Goal: Information Seeking & Learning: Learn about a topic

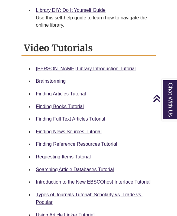
scroll to position [270, 0]
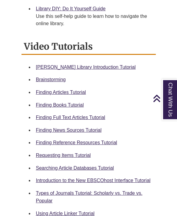
click at [38, 103] on link "Finding Books Tutorial" at bounding box center [60, 105] width 48 height 5
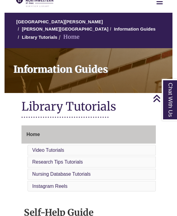
scroll to position [0, 0]
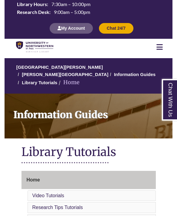
click at [30, 46] on img at bounding box center [34, 47] width 37 height 12
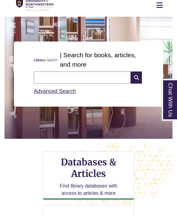
scroll to position [45, 0]
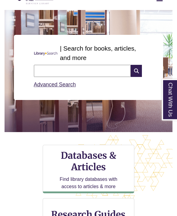
click at [47, 62] on div "| Search for books, articles, and more" at bounding box center [88, 53] width 114 height 19
click at [46, 71] on input "text" at bounding box center [82, 71] width 97 height 12
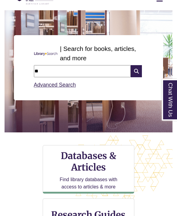
type input "*"
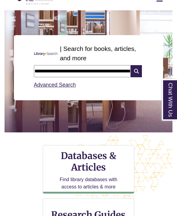
type input "**********"
click at [138, 75] on icon at bounding box center [136, 71] width 11 height 12
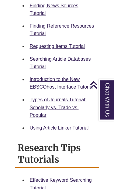
scroll to position [460, 0]
click at [34, 44] on link "Requesting Items Tutorial" at bounding box center [57, 46] width 55 height 5
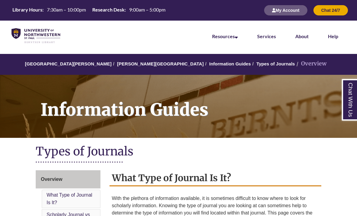
click at [32, 38] on img at bounding box center [36, 35] width 49 height 15
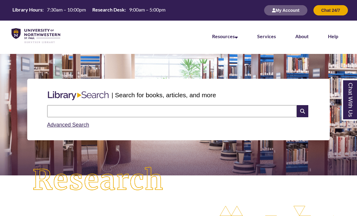
click at [77, 112] on input "text" at bounding box center [172, 111] width 250 height 12
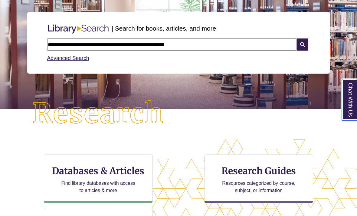
scroll to position [257, 357]
click at [253, 49] on input "**********" at bounding box center [172, 44] width 250 height 12
type input "**********"
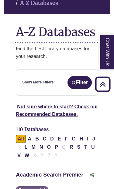
scroll to position [79, 0]
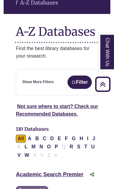
click at [81, 76] on button "Filter" at bounding box center [79, 82] width 24 height 13
click at [80, 77] on button "Filter" at bounding box center [79, 81] width 24 height 13
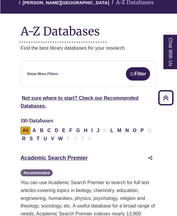
scroll to position [78, 0]
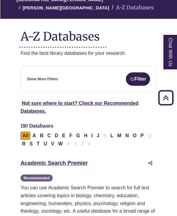
click at [113, 84] on button "Filter" at bounding box center [138, 78] width 24 height 13
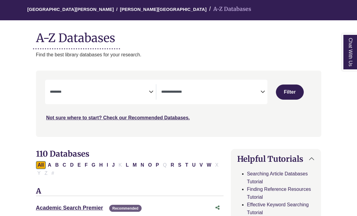
scroll to position [51, 0]
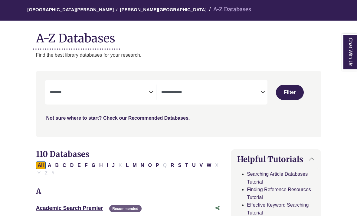
click at [88, 91] on textarea "Search" at bounding box center [99, 92] width 99 height 5
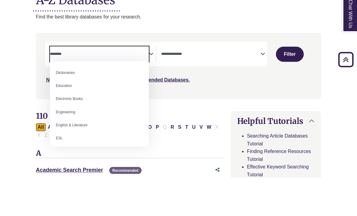
scroll to position [156, 0]
select select "*****"
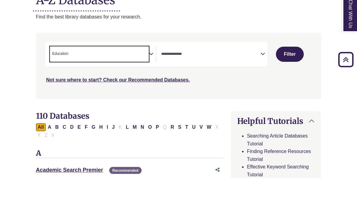
click at [113, 87] on icon "Search filters" at bounding box center [151, 91] width 5 height 9
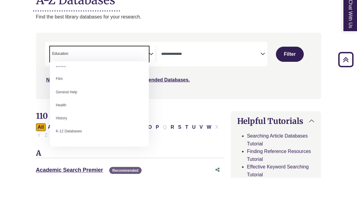
scroll to position [242, 0]
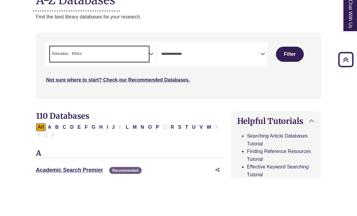
click at [113, 87] on icon "Search filters" at bounding box center [151, 91] width 5 height 9
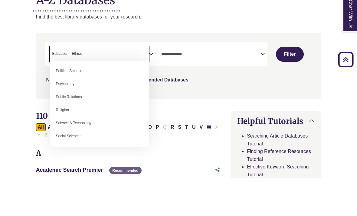
scroll to position [475, 0]
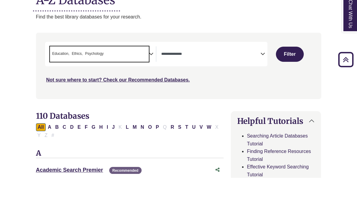
click at [113, 87] on icon "Search filters" at bounding box center [151, 91] width 5 height 9
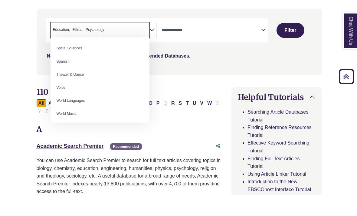
scroll to position [91, 0]
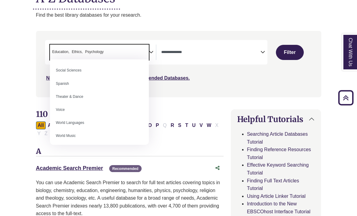
click at [113, 54] on button "Filter" at bounding box center [290, 52] width 28 height 15
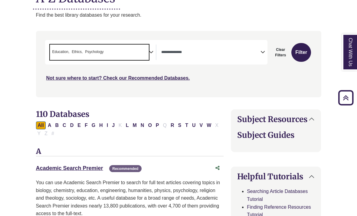
scroll to position [115, 0]
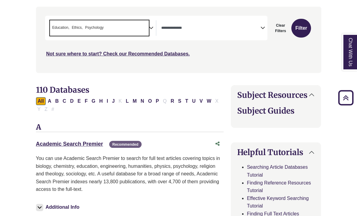
select select "Database Types Filter"
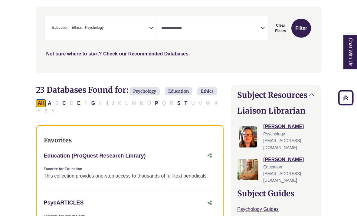
click at [113, 31] on span "× Education × Ethics × Psychology" at bounding box center [99, 27] width 99 height 15
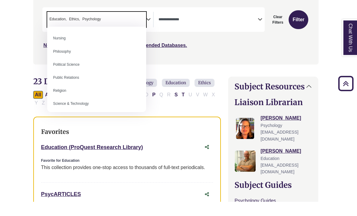
scroll to position [461, 0]
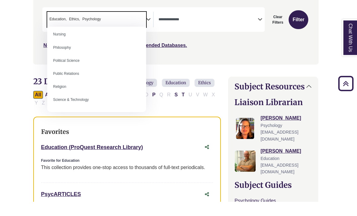
click at [33, 56] on div "**********" at bounding box center [176, 45] width 286 height 61
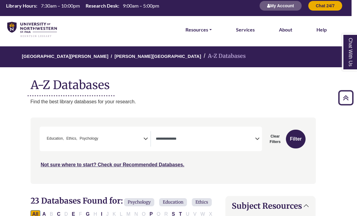
scroll to position [0, 5]
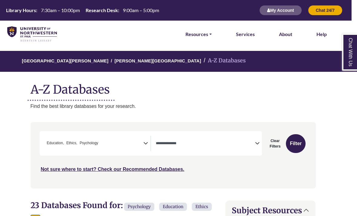
click at [113, 143] on button "Clear Filters" at bounding box center [275, 143] width 19 height 19
select select "Database Subject Filter"
select select "Database Types Filter"
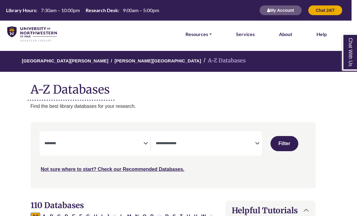
select select "Database Subject Filter"
select select "Database Types Filter"
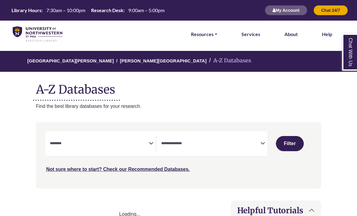
select select "Database Subject Filter"
select select "Database Types Filter"
select select "Database Subject Filter"
select select "Database Types Filter"
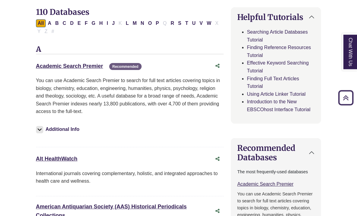
scroll to position [193, 0]
click at [51, 64] on link "Academic Search Premier This link opens in a new window" at bounding box center [69, 66] width 67 height 6
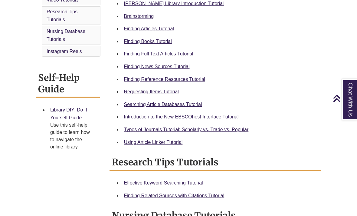
scroll to position [194, 0]
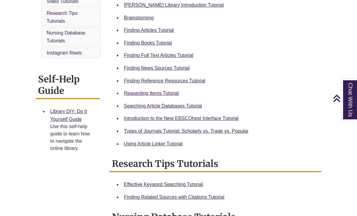
click at [132, 108] on link "Searching Article Databases Tutorial" at bounding box center [163, 105] width 78 height 5
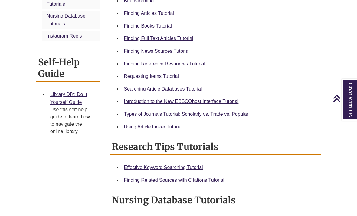
scroll to position [203, 0]
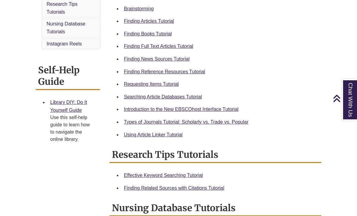
click at [145, 137] on link "Using Article Linker Tutorial" at bounding box center [153, 134] width 59 height 5
